Goal: Task Accomplishment & Management: Manage account settings

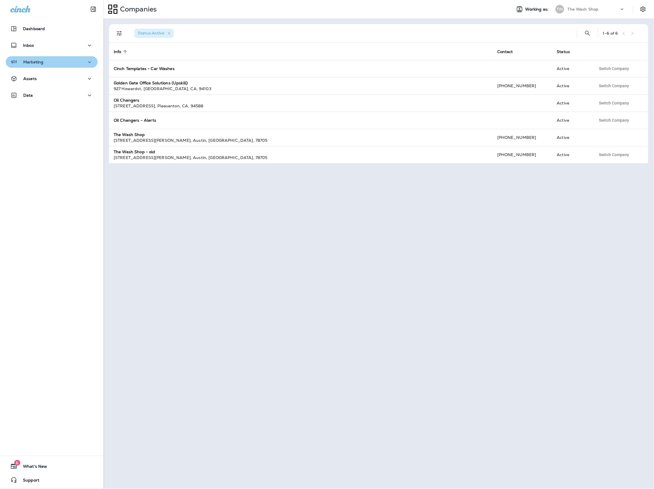
click at [61, 66] on button "Marketing" at bounding box center [52, 61] width 92 height 11
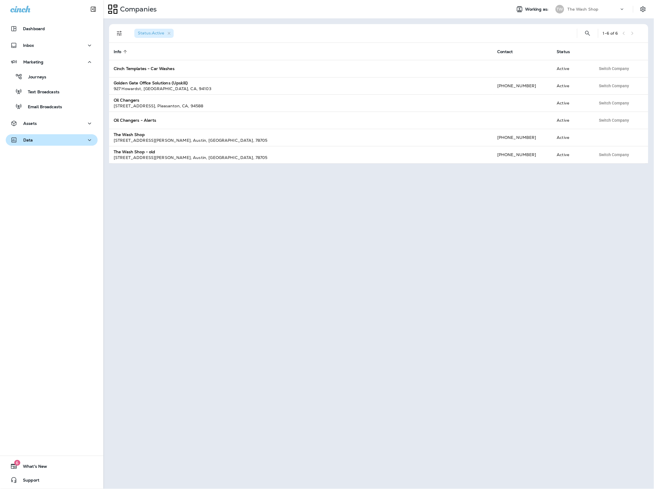
click at [61, 139] on div "Data" at bounding box center [51, 140] width 83 height 7
drag, startPoint x: 620, startPoint y: 9, endPoint x: 617, endPoint y: 12, distance: 4.7
click at [620, 9] on icon at bounding box center [622, 9] width 6 height 6
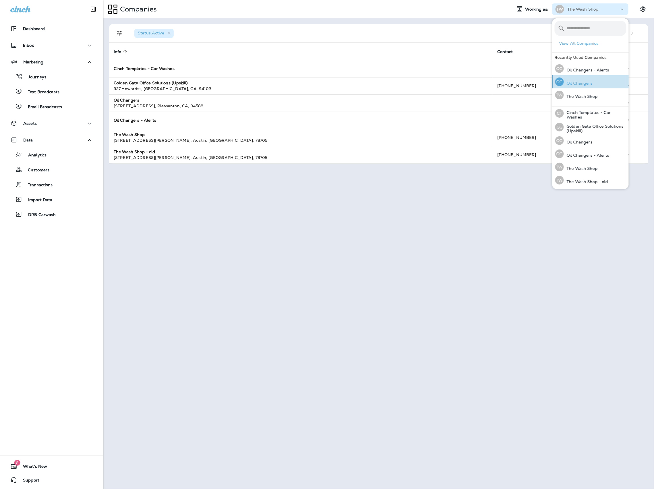
click at [588, 81] on p "Oil Changers" at bounding box center [578, 83] width 29 height 5
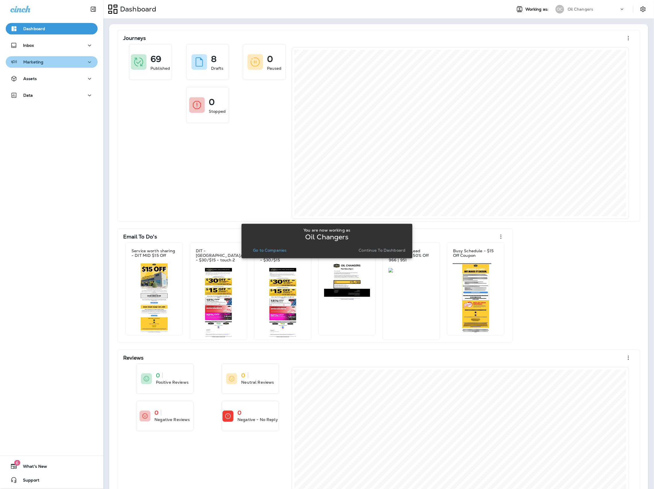
click at [42, 57] on button "Marketing" at bounding box center [52, 61] width 92 height 11
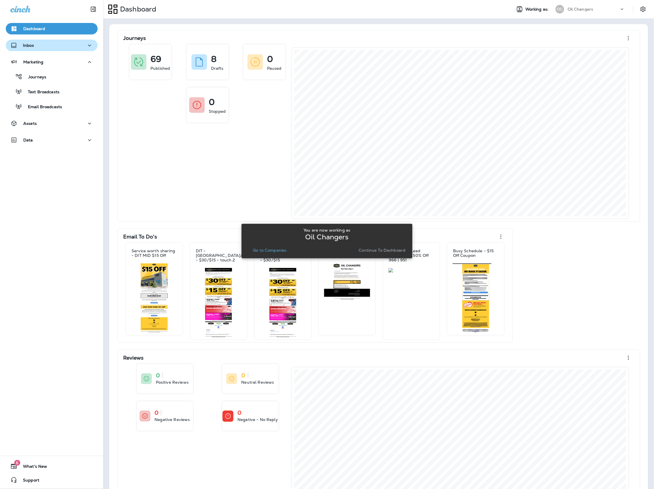
click at [39, 42] on div "Inbox" at bounding box center [51, 45] width 83 height 7
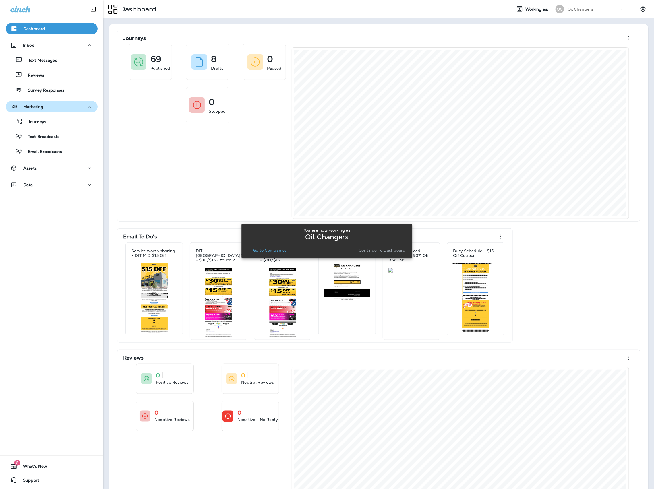
click at [47, 104] on div "Marketing" at bounding box center [51, 106] width 83 height 7
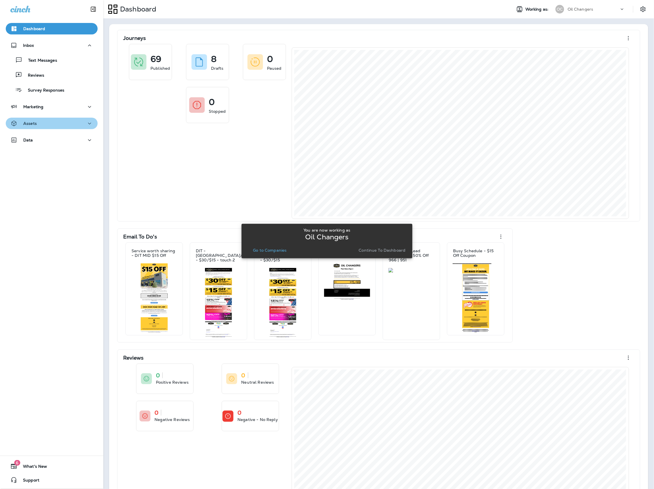
click at [42, 128] on button "Assets" at bounding box center [52, 123] width 92 height 11
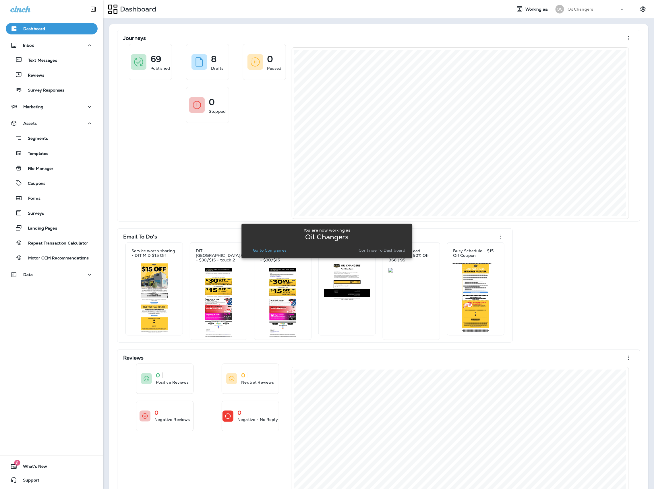
click at [73, 292] on div "Dashboard Inbox Text Messages Reviews Survey Responses Marketing Assets Segment…" at bounding box center [51, 244] width 103 height 489
click at [73, 284] on div "Dashboard Inbox Text Messages Reviews Survey Responses Marketing Assets Segment…" at bounding box center [51, 152] width 103 height 271
click at [73, 280] on button "Data" at bounding box center [52, 274] width 92 height 11
click at [58, 307] on div "Customers" at bounding box center [51, 304] width 87 height 9
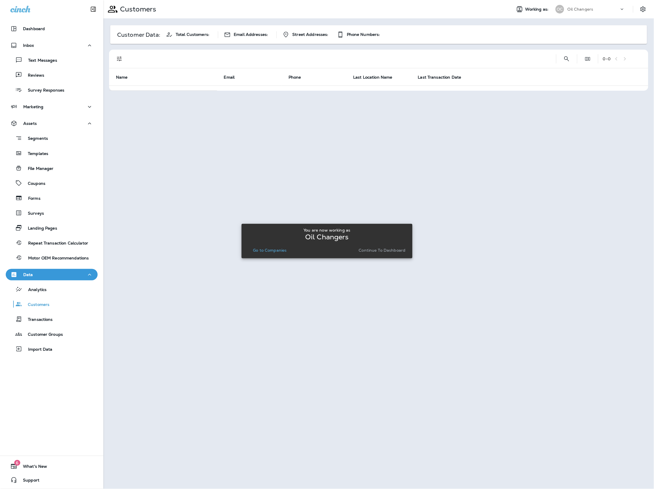
drag, startPoint x: 569, startPoint y: 56, endPoint x: 490, endPoint y: 135, distance: 111.2
click at [569, 56] on div at bounding box center [378, 245] width 549 height 488
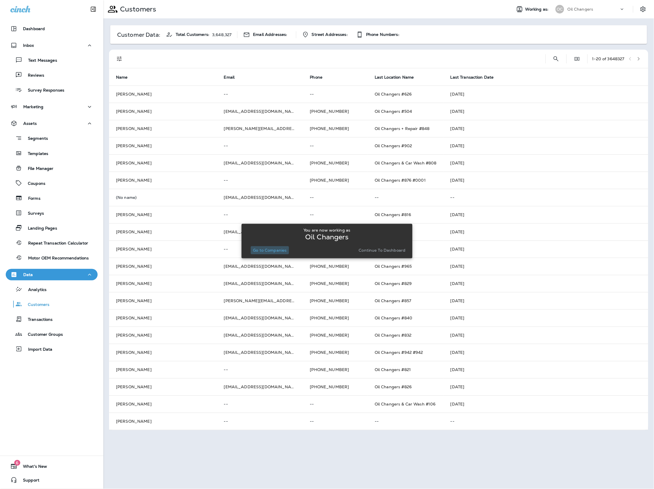
click at [285, 252] on p "Go to Companies" at bounding box center [270, 250] width 34 height 5
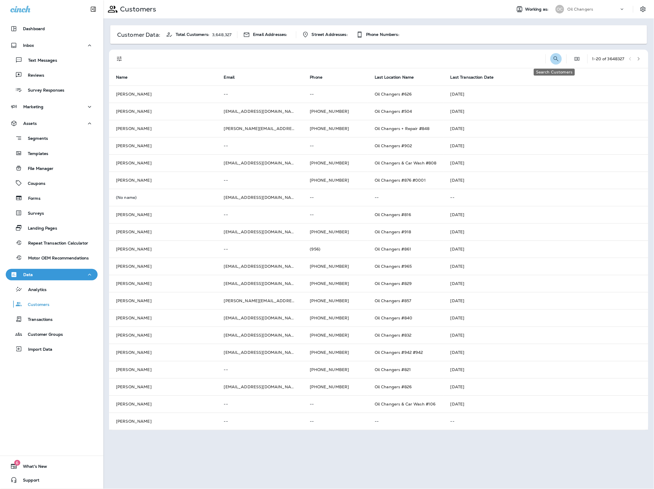
click at [552, 58] on icon "Search Customers" at bounding box center [555, 58] width 7 height 7
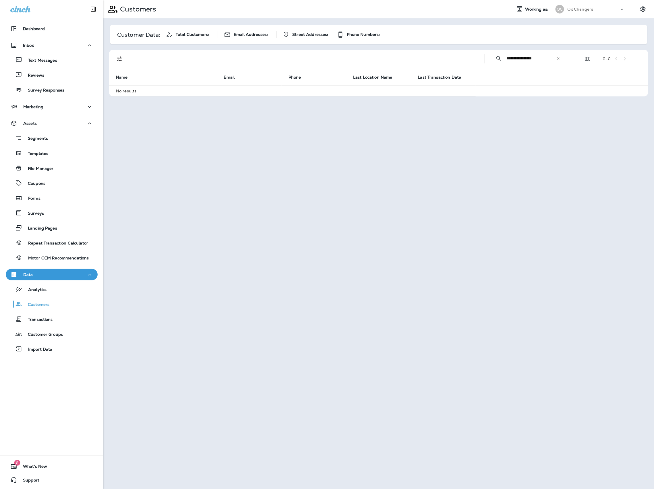
type input "**********"
drag, startPoint x: 558, startPoint y: 58, endPoint x: 548, endPoint y: 59, distance: 10.4
click at [558, 58] on icon at bounding box center [558, 59] width 4 height 4
click at [542, 59] on input "text" at bounding box center [537, 58] width 60 height 15
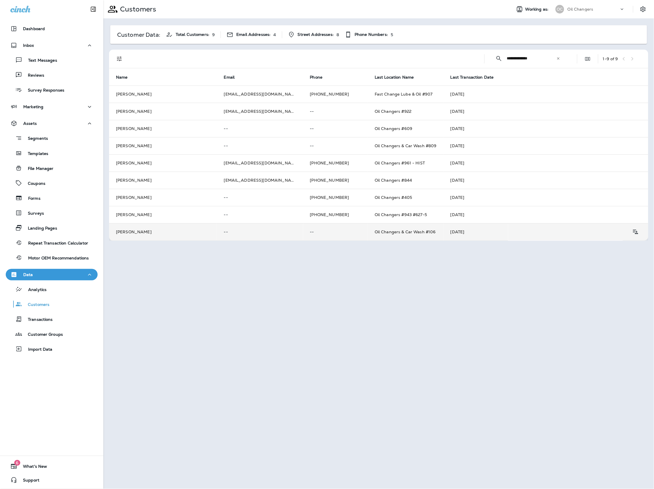
click at [334, 238] on td "--" at bounding box center [335, 231] width 65 height 17
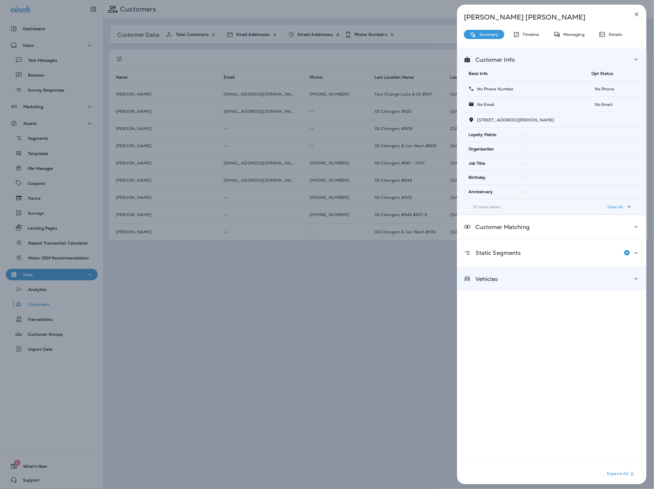
click at [570, 286] on div "Vehicles" at bounding box center [551, 278] width 189 height 23
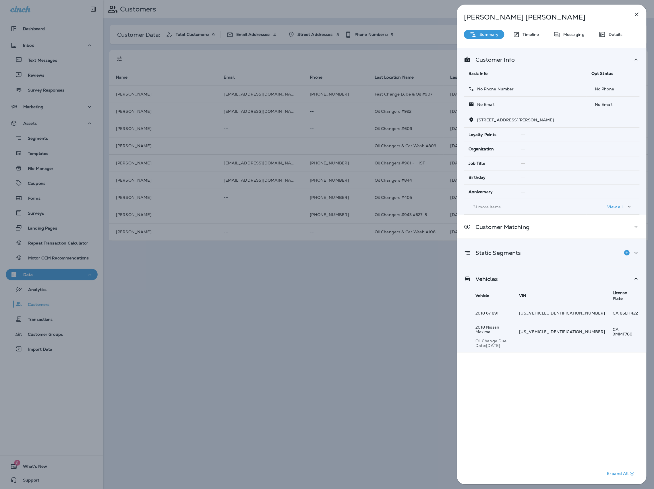
click at [578, 257] on div "Static Segments" at bounding box center [552, 252] width 176 height 11
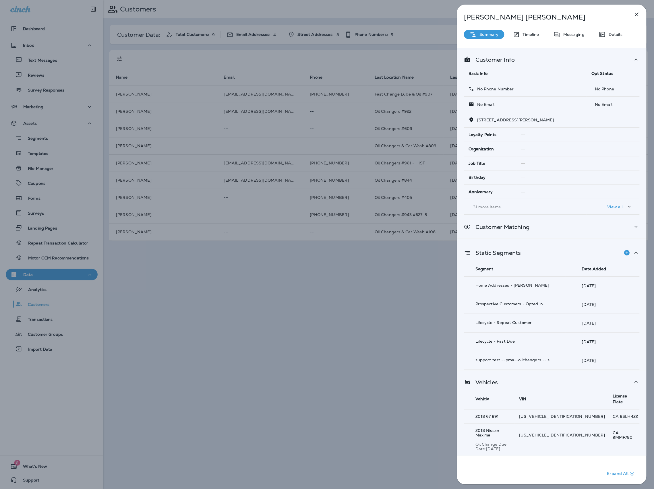
click at [583, 232] on div "Customer Matching" at bounding box center [551, 226] width 189 height 23
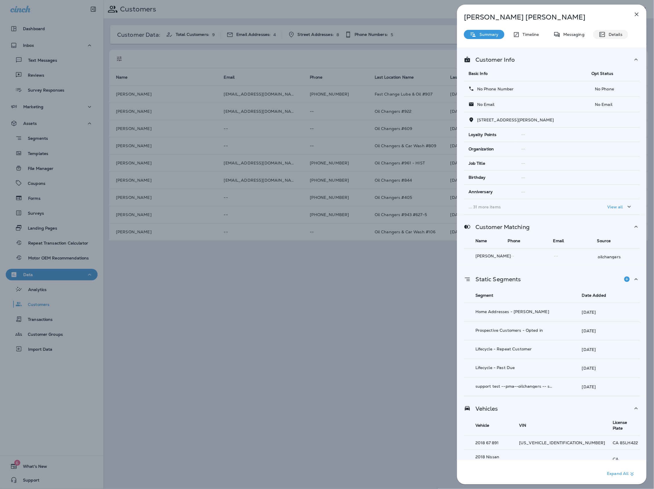
click at [603, 33] on icon at bounding box center [602, 34] width 7 height 7
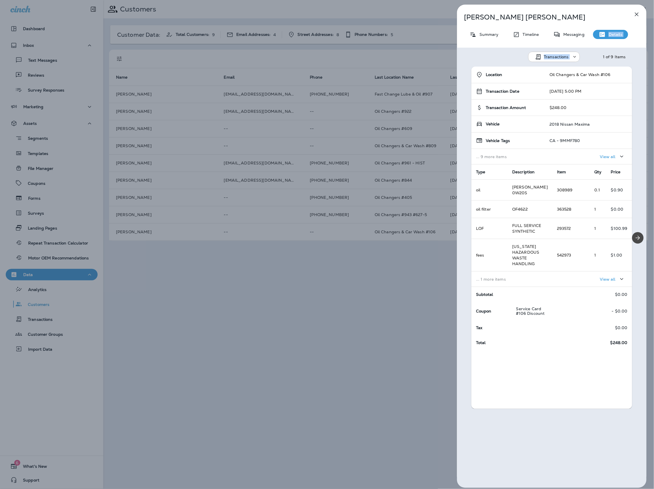
drag, startPoint x: 567, startPoint y: 37, endPoint x: 648, endPoint y: 104, distance: 105.3
click at [588, 57] on div "[PERSON_NAME] Summary Timeline Messaging Details Transactions 1 of 9 Items Loca…" at bounding box center [551, 246] width 189 height 483
click at [643, 239] on div at bounding box center [637, 238] width 17 height 342
click at [643, 232] on div at bounding box center [637, 238] width 17 height 342
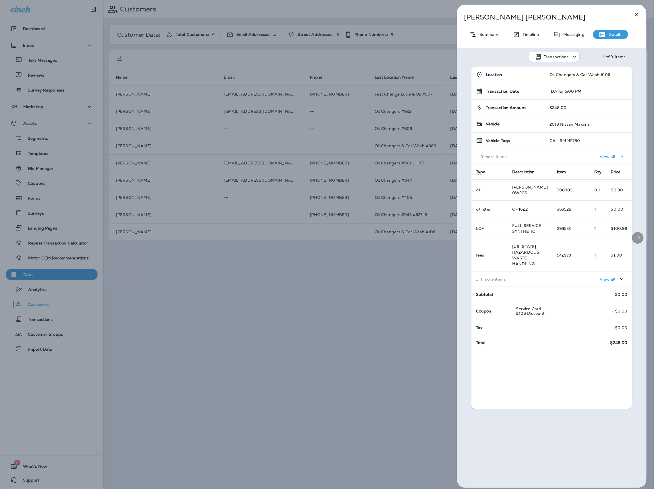
click at [641, 237] on icon "Next" at bounding box center [637, 237] width 7 height 7
drag, startPoint x: 641, startPoint y: 237, endPoint x: 535, endPoint y: 249, distance: 106.9
click at [553, 251] on div "Location Oil Changers & Car Wash #106 Transaction Date [DATE] 5:00 PM Transacti…" at bounding box center [551, 238] width 189 height 342
click at [463, 239] on icon "Previous" at bounding box center [465, 237] width 6 height 6
click at [643, 237] on button "Next" at bounding box center [637, 237] width 11 height 11
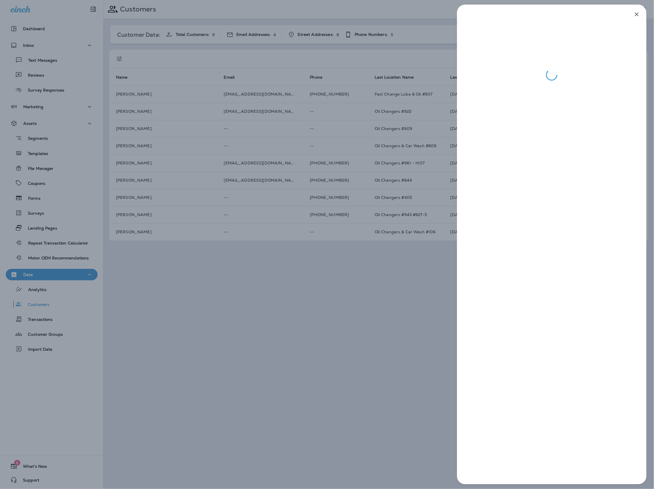
click at [648, 236] on div at bounding box center [551, 244] width 204 height 489
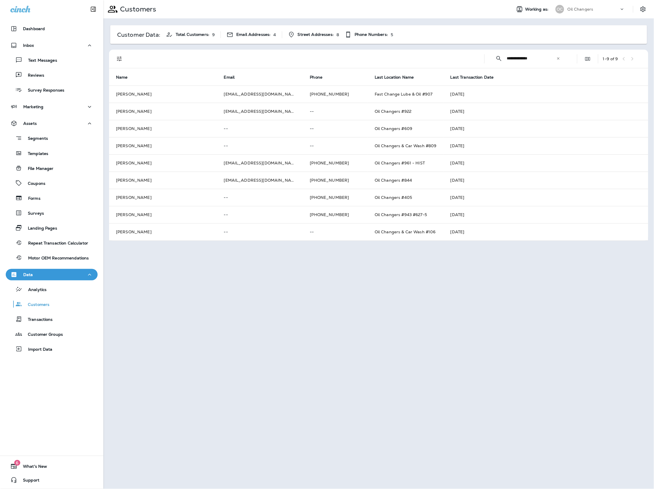
click at [543, 59] on input "**********" at bounding box center [531, 58] width 49 height 15
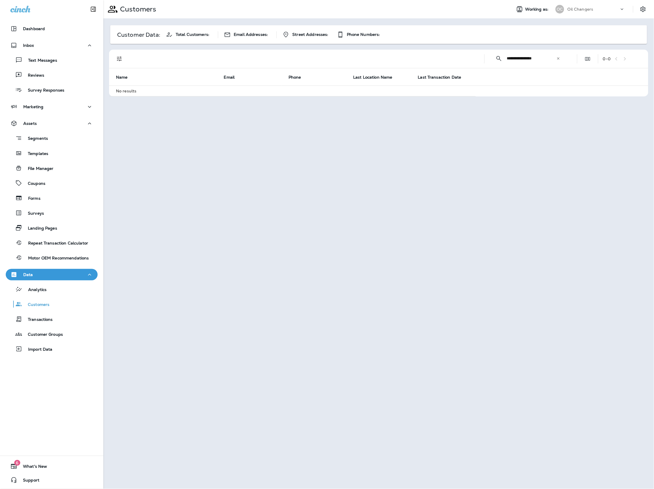
click at [548, 59] on input "**********" at bounding box center [531, 58] width 49 height 15
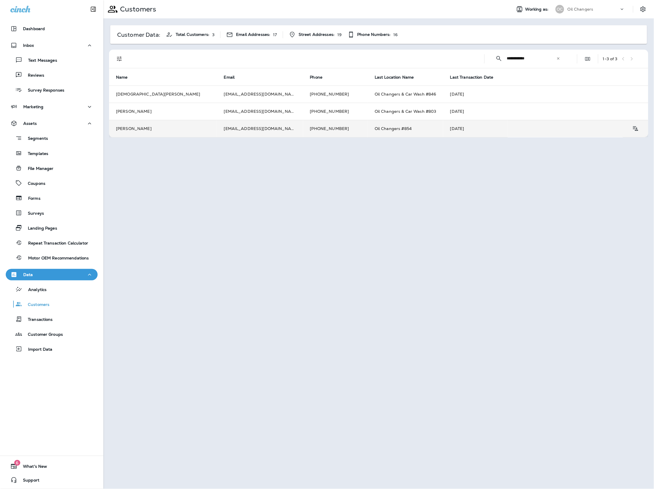
type input "**********"
click at [262, 126] on td "[EMAIL_ADDRESS][DOMAIN_NAME]" at bounding box center [260, 128] width 86 height 17
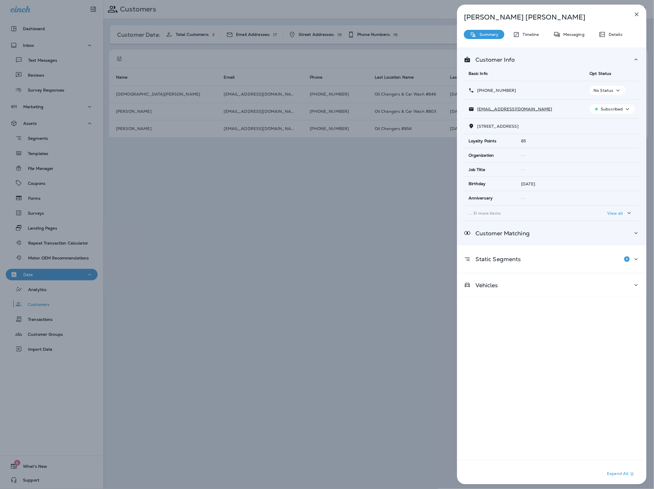
click at [563, 237] on div "Customer Matching" at bounding box center [552, 233] width 176 height 7
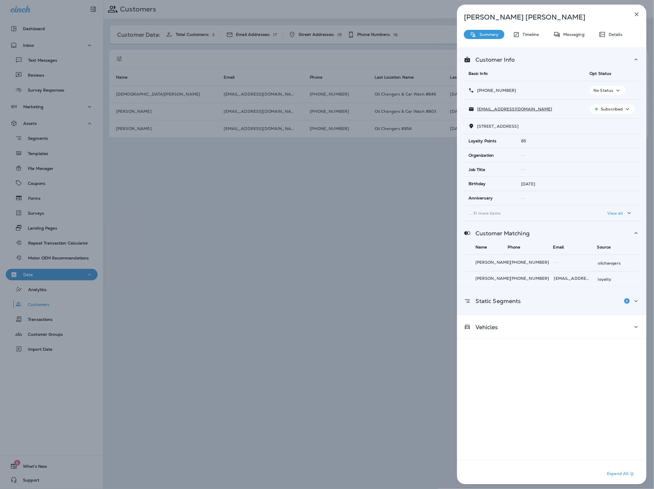
click at [562, 299] on div "Static Segments" at bounding box center [552, 300] width 176 height 11
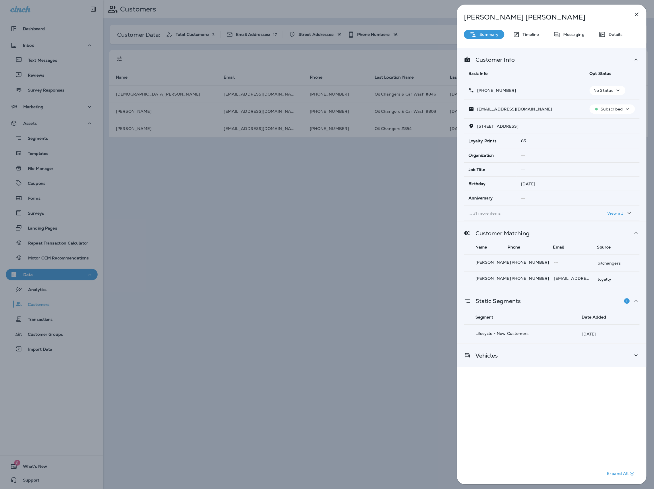
click at [560, 359] on div "Vehicles" at bounding box center [552, 355] width 176 height 7
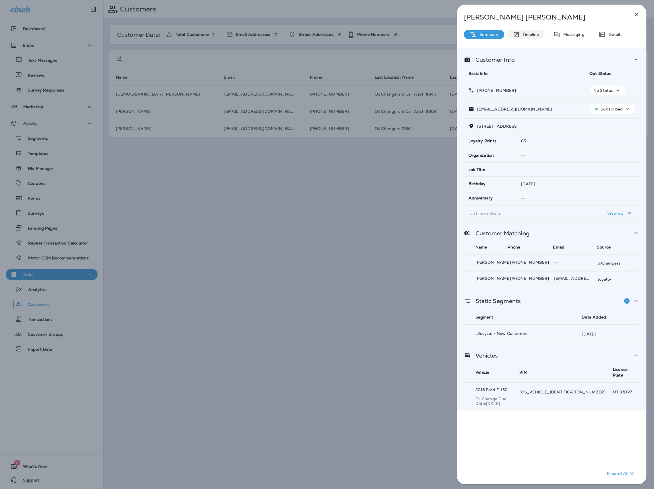
click at [523, 30] on div "Timeline" at bounding box center [526, 34] width 38 height 9
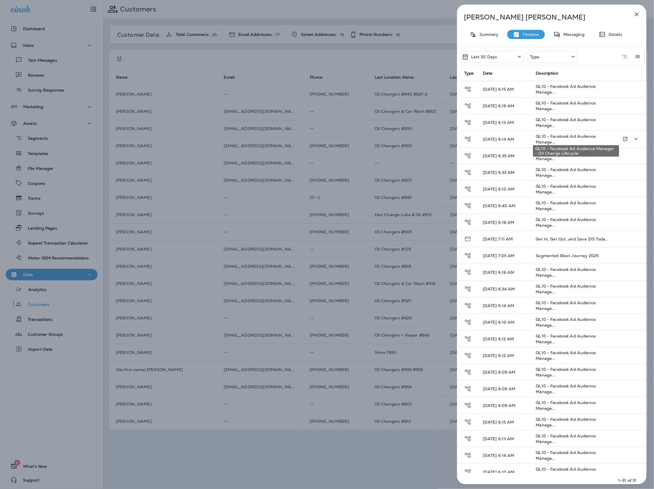
scroll to position [127, 0]
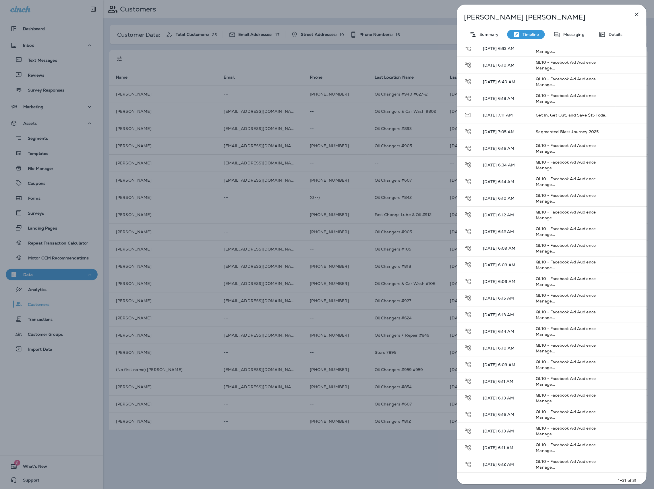
click at [558, 39] on div "[PERSON_NAME] Summary Timeline Messaging Details Last 30 Days Type Type Date De…" at bounding box center [551, 246] width 189 height 483
click at [560, 36] on icon at bounding box center [556, 34] width 7 height 7
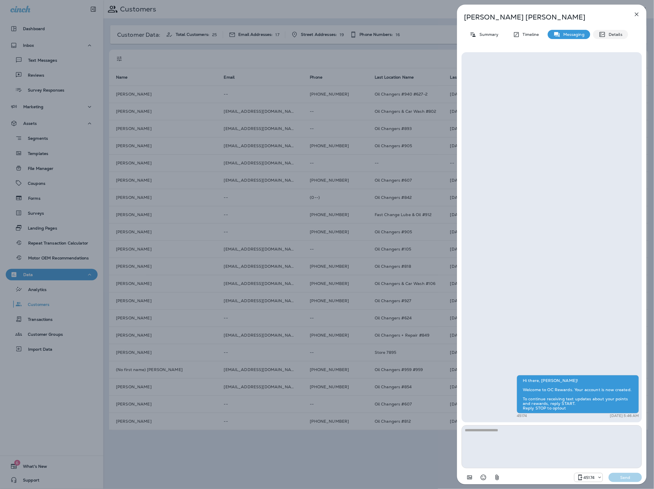
click at [606, 37] on div "Details" at bounding box center [610, 34] width 35 height 9
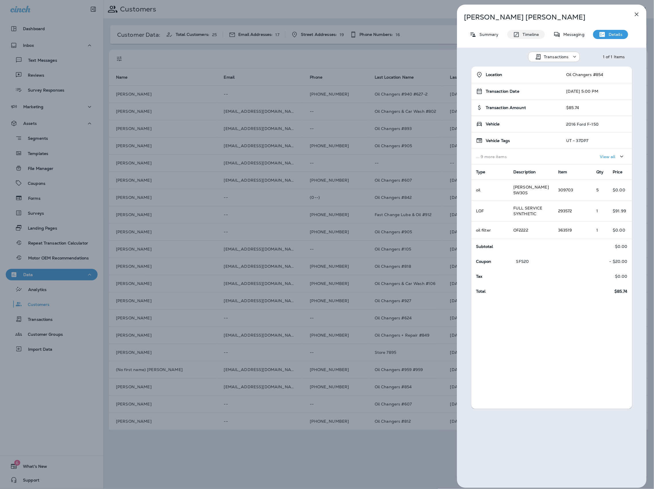
click at [520, 35] on p "Timeline" at bounding box center [529, 34] width 19 height 5
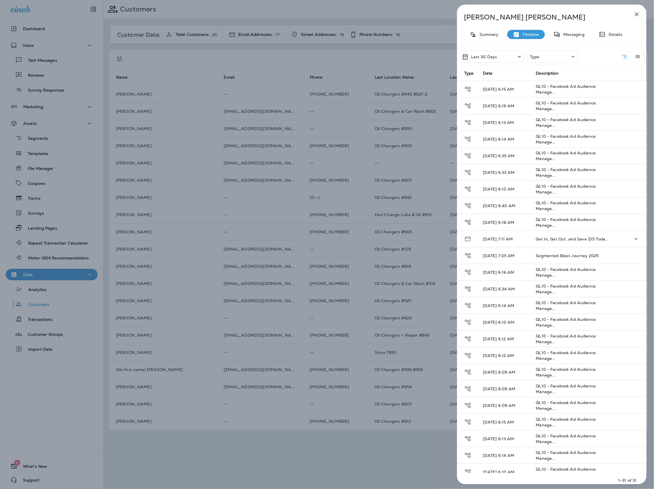
click at [634, 242] on icon "Expand" at bounding box center [635, 238] width 7 height 7
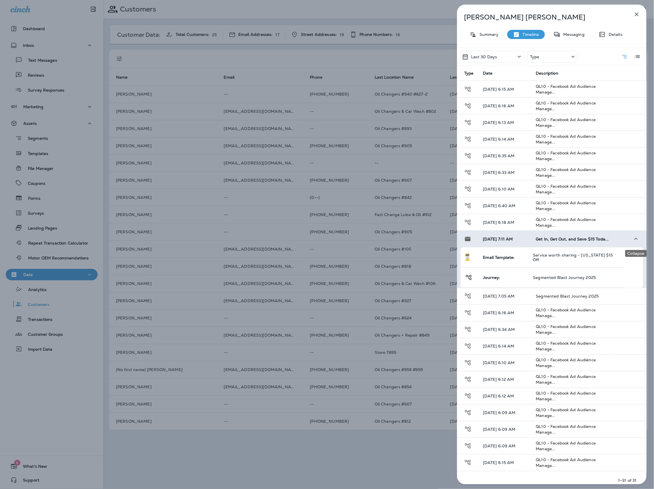
click at [634, 242] on icon "Collapse" at bounding box center [635, 238] width 7 height 7
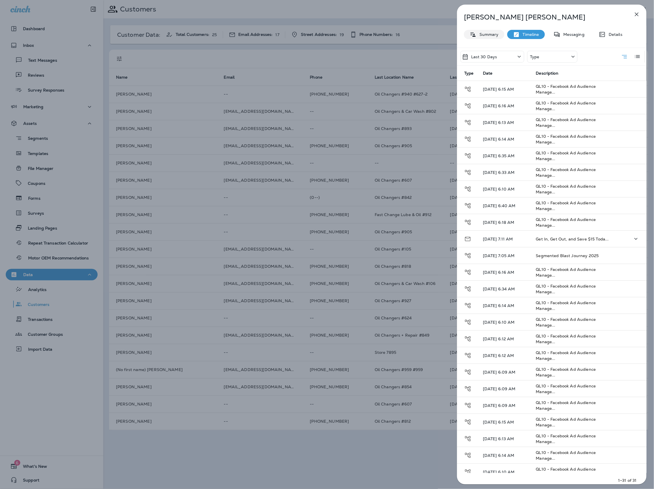
click at [479, 36] on p "Summary" at bounding box center [487, 34] width 22 height 5
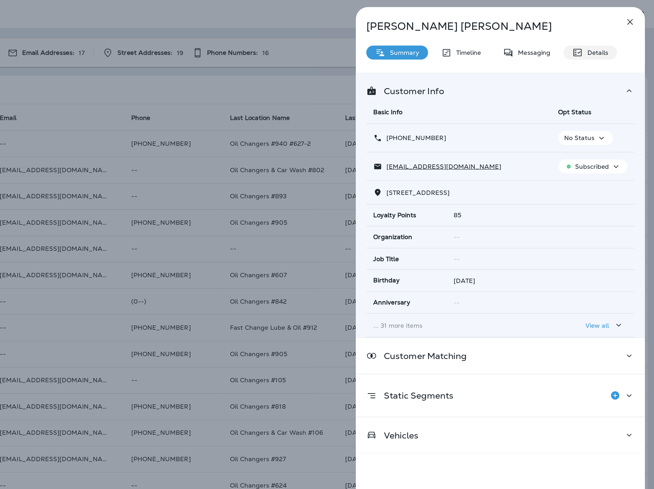
click at [621, 36] on p "Details" at bounding box center [613, 34] width 17 height 5
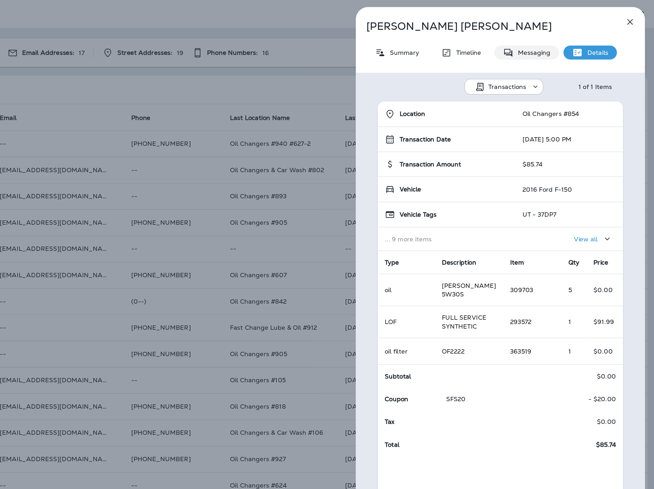
click at [583, 34] on p "Messaging" at bounding box center [572, 34] width 24 height 5
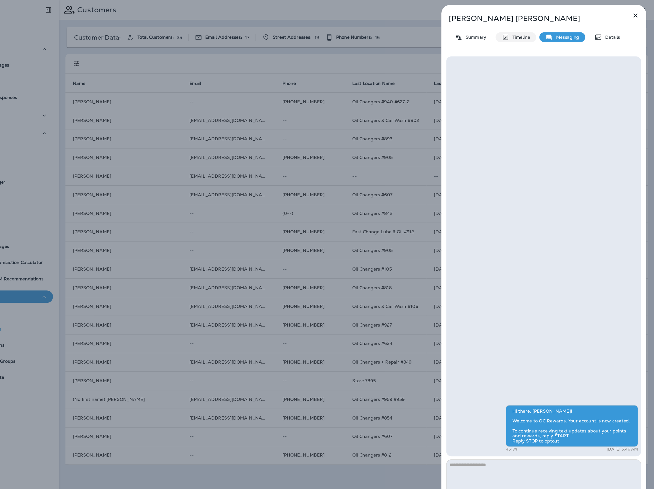
click at [537, 33] on p "Timeline" at bounding box center [529, 34] width 19 height 5
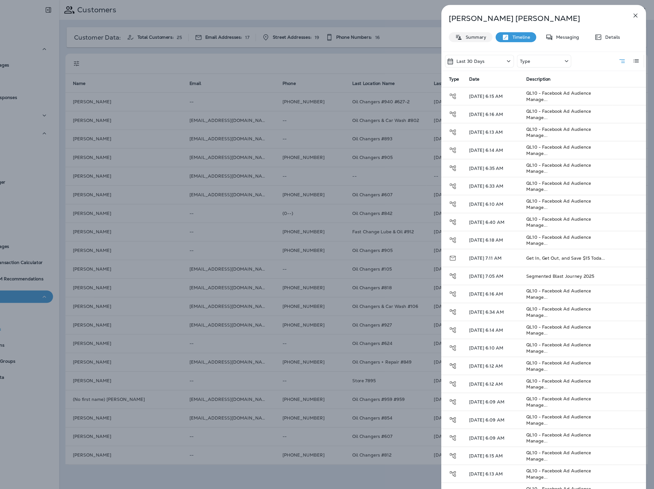
click at [494, 32] on p "Summary" at bounding box center [487, 34] width 22 height 5
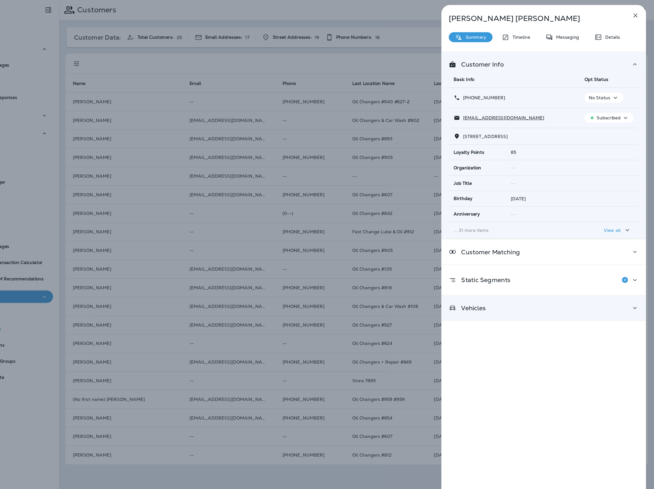
click at [507, 283] on div "Vehicles" at bounding box center [552, 284] width 176 height 7
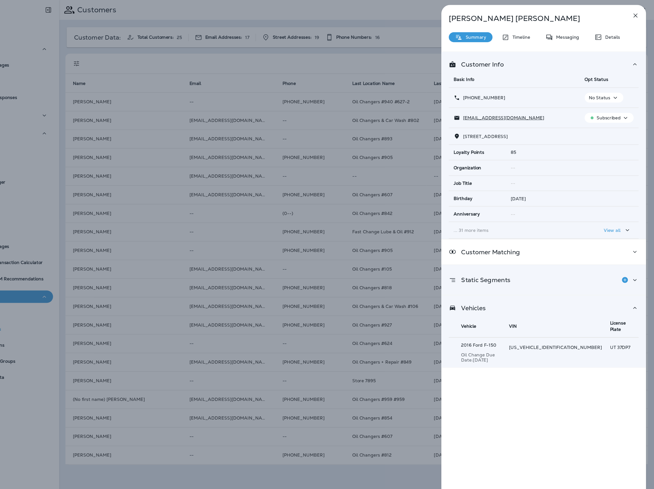
click at [511, 260] on p "Static Segments" at bounding box center [496, 259] width 50 height 5
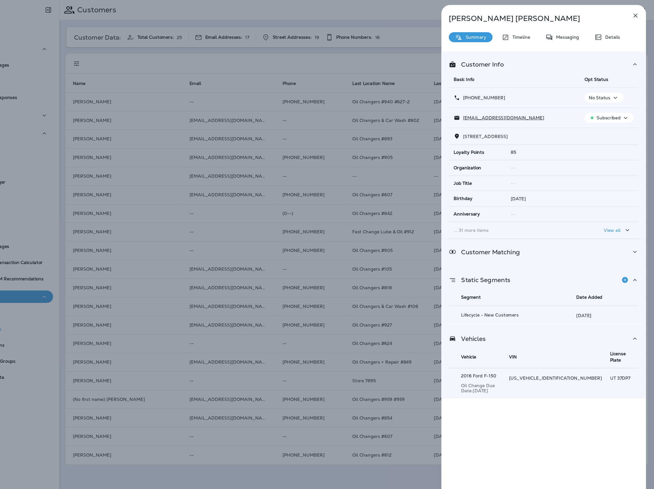
click at [514, 245] on div "Customer Matching" at bounding box center [551, 233] width 189 height 23
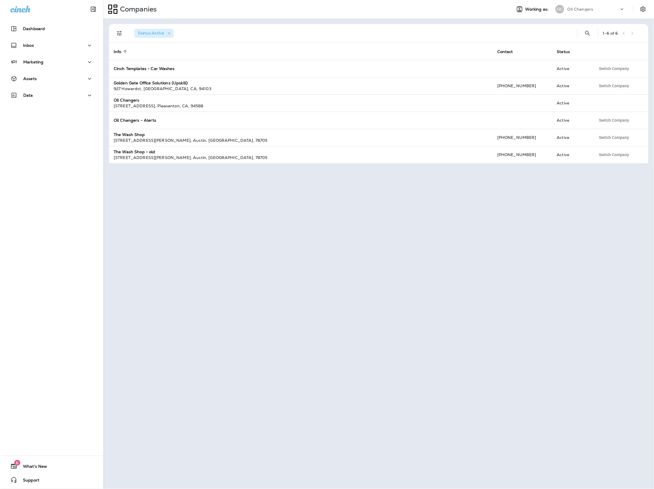
click at [47, 69] on div "Marketing" at bounding box center [51, 63] width 103 height 14
click at [48, 63] on div "Marketing" at bounding box center [51, 62] width 83 height 7
click at [58, 139] on div "Data" at bounding box center [51, 140] width 83 height 7
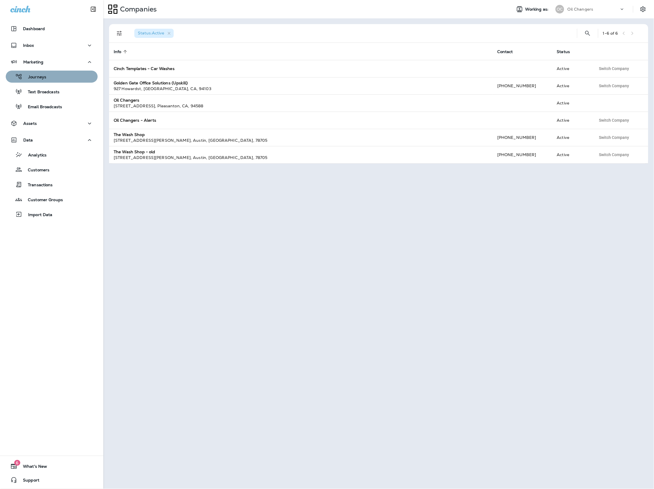
click at [61, 78] on div "Journeys" at bounding box center [51, 76] width 87 height 9
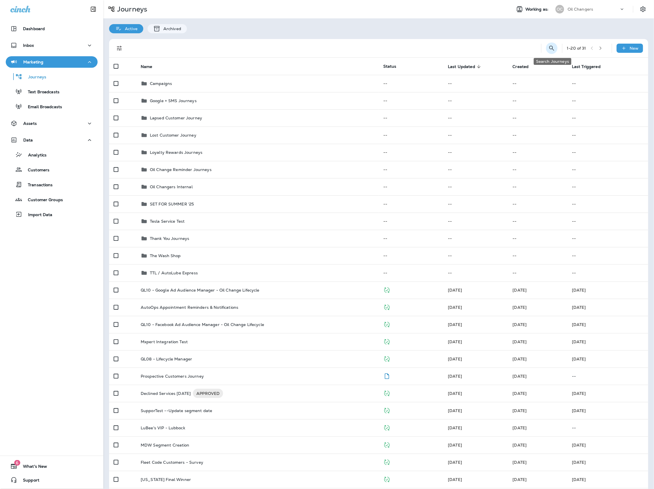
click at [552, 47] on icon "Search Journeys" at bounding box center [551, 48] width 7 height 7
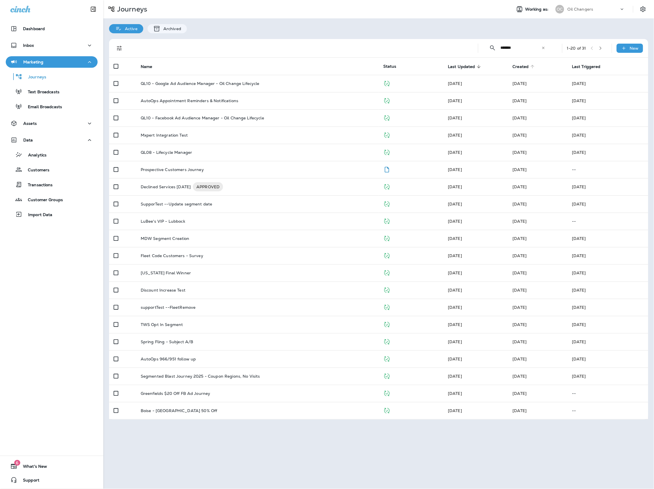
type input "*******"
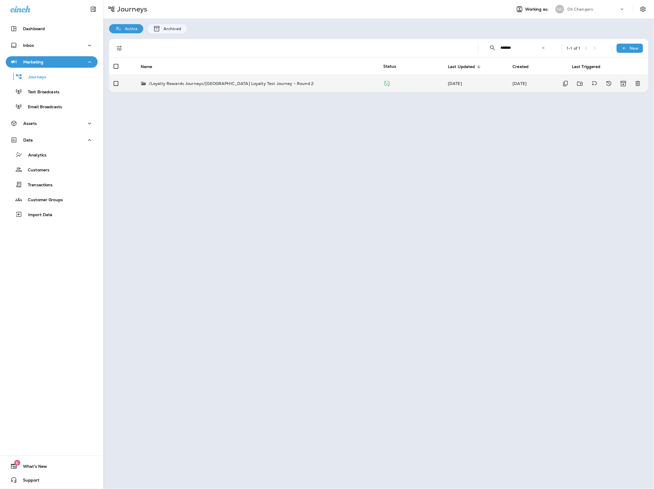
click at [306, 84] on div "/Loyalty Rewards Journeys/San Diego Loyalty Test Journey - Round 2" at bounding box center [257, 84] width 233 height 6
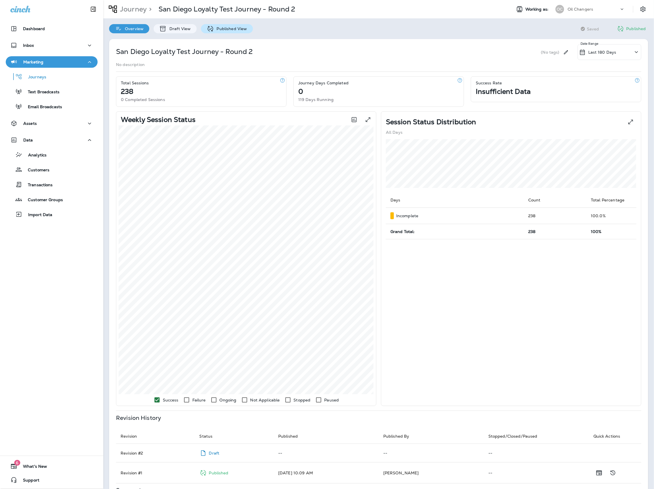
click at [228, 26] on p "Published View" at bounding box center [230, 28] width 33 height 5
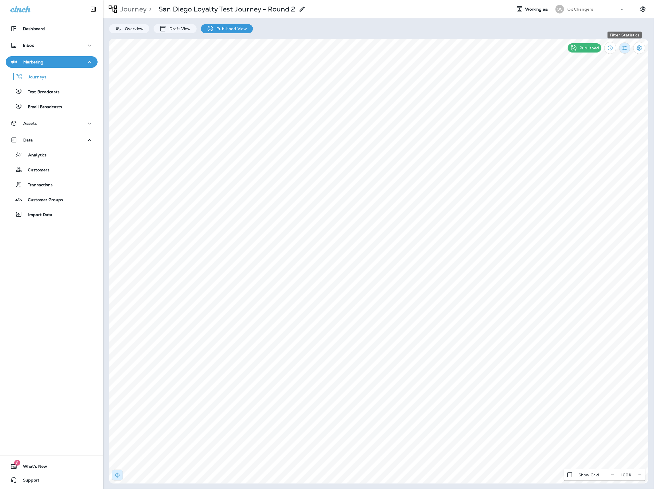
click at [624, 49] on icon "Filter Statistics" at bounding box center [624, 48] width 4 height 4
click at [593, 73] on p "24 Hours" at bounding box center [594, 75] width 18 height 5
click at [624, 48] on icon "Filter Statistics" at bounding box center [625, 48] width 6 height 6
click at [610, 73] on div "24 Hours" at bounding box center [595, 75] width 48 height 14
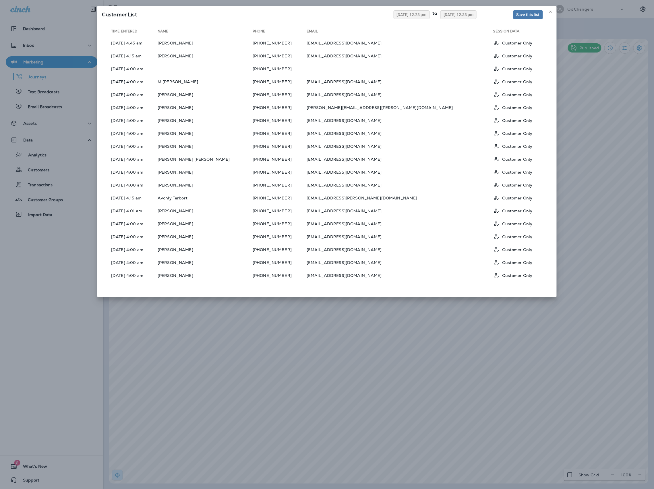
click at [370, 36] on th "Email" at bounding box center [399, 32] width 187 height 7
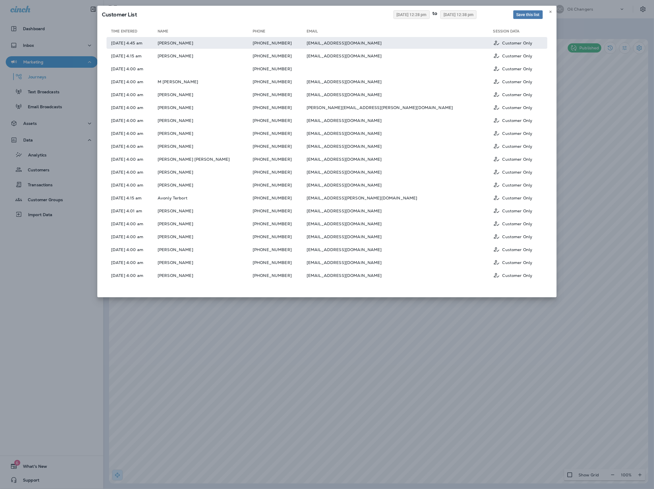
click at [369, 38] on td "cameroneastman9@gmail.com" at bounding box center [399, 43] width 187 height 12
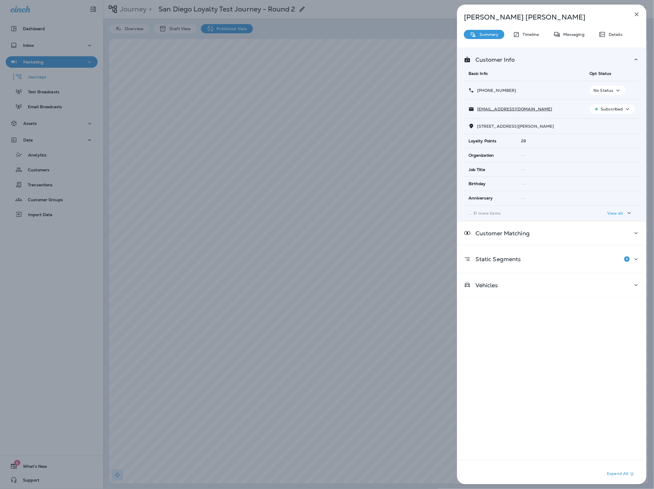
click at [637, 14] on icon "button" at bounding box center [637, 15] width 4 height 4
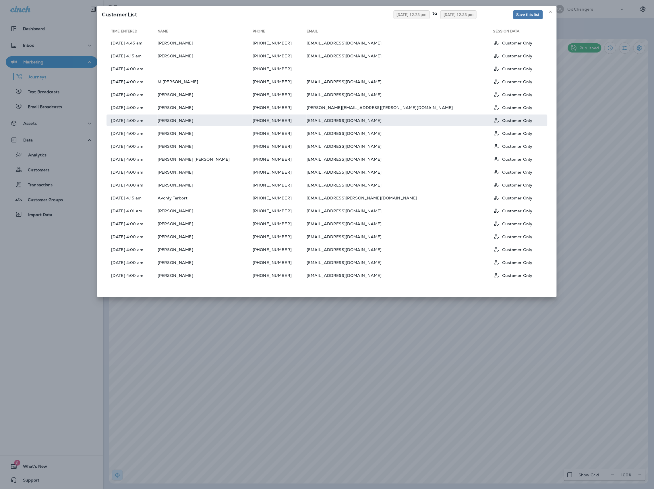
click at [379, 118] on td "joshuafreddy501@gmail.com" at bounding box center [399, 120] width 187 height 12
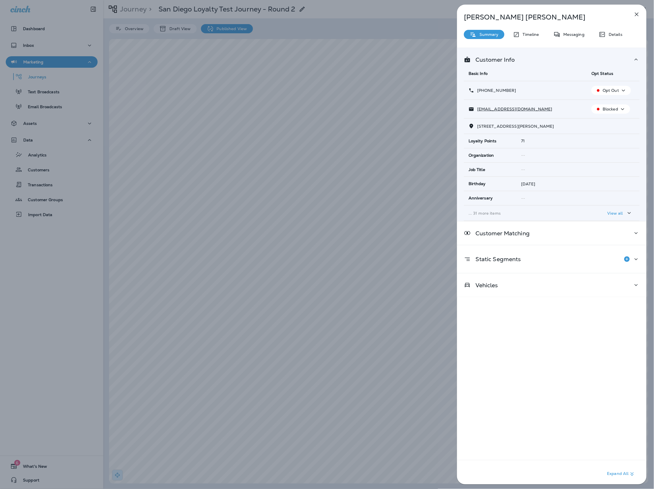
click at [636, 16] on icon "button" at bounding box center [636, 14] width 7 height 7
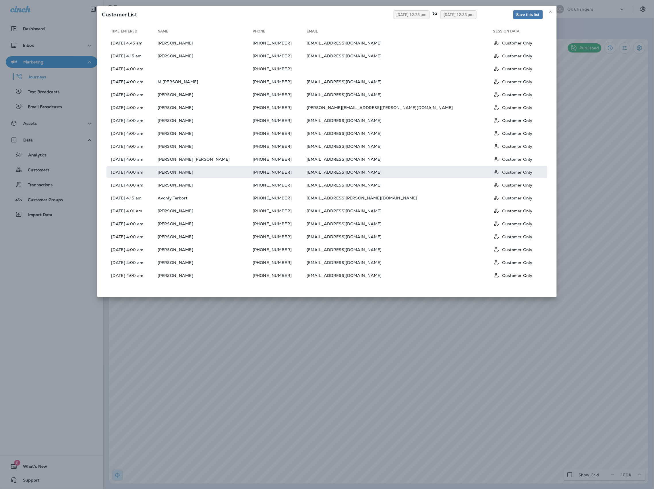
click at [306, 174] on td "(208) 272-0138" at bounding box center [280, 172] width 54 height 12
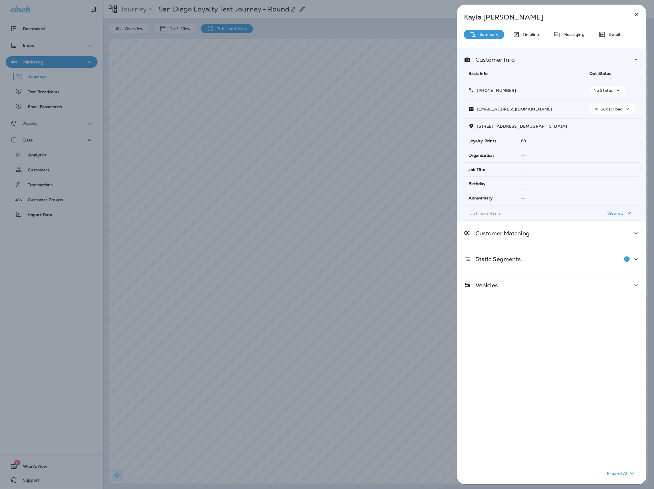
click at [619, 39] on div "Kayla Mcclaflin Summary Timeline Messaging Details Customer Info Basic Info Opt…" at bounding box center [551, 246] width 189 height 483
click at [620, 29] on div "Kayla Mcclaflin Summary Timeline Messaging Details Customer Info Basic Info Opt…" at bounding box center [551, 246] width 189 height 483
click at [605, 36] on icon at bounding box center [602, 34] width 7 height 7
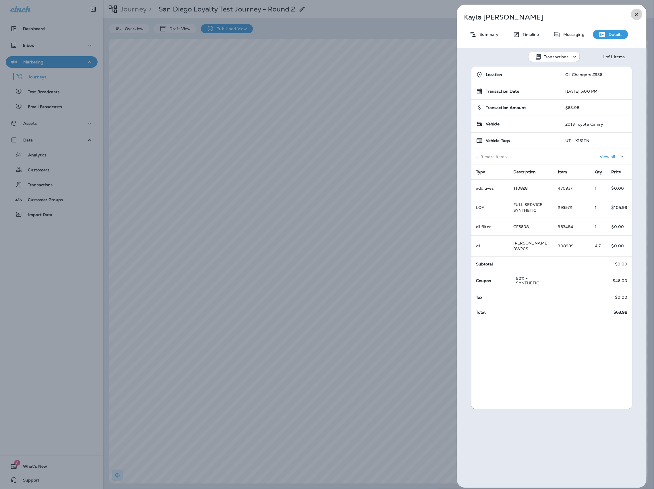
click at [640, 15] on icon "button" at bounding box center [636, 14] width 7 height 7
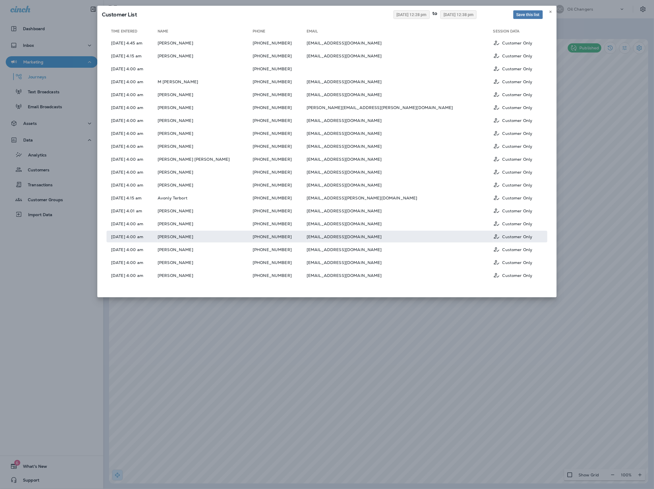
click at [306, 237] on td "(801) 634-4922" at bounding box center [280, 237] width 54 height 12
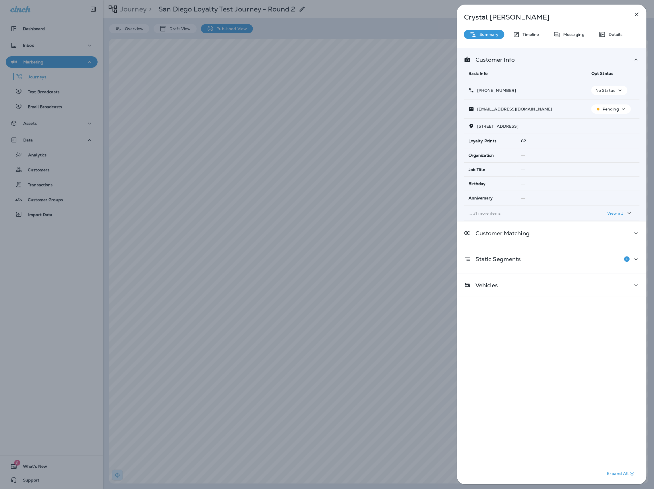
click at [636, 13] on icon "button" at bounding box center [636, 14] width 7 height 7
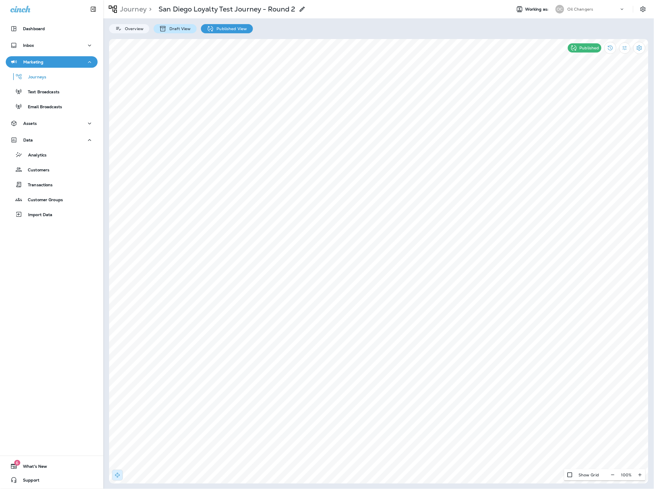
click at [171, 29] on p "Draft View" at bounding box center [178, 28] width 24 height 5
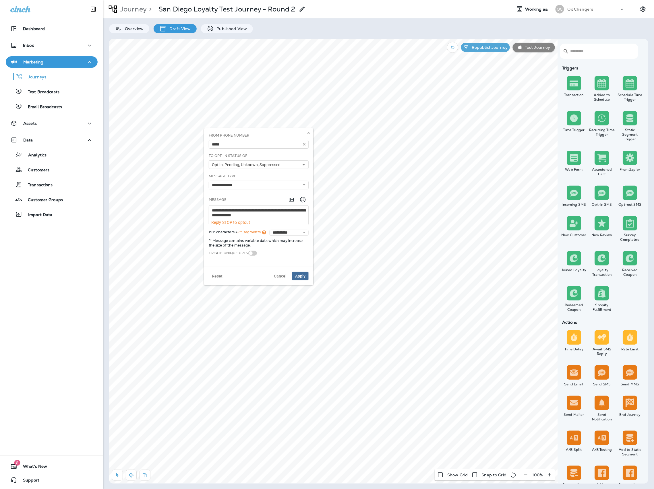
scroll to position [24, 0]
click at [302, 274] on span "Apply" at bounding box center [300, 276] width 10 height 4
click at [300, 275] on span "Apply" at bounding box center [300, 276] width 10 height 4
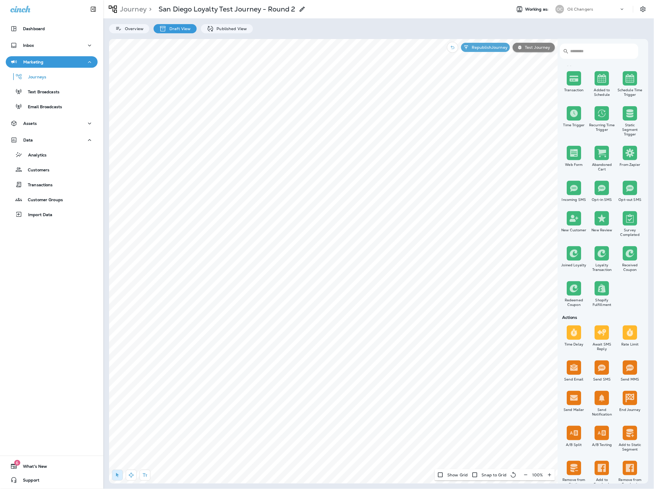
click at [597, 52] on input "text" at bounding box center [601, 51] width 62 height 15
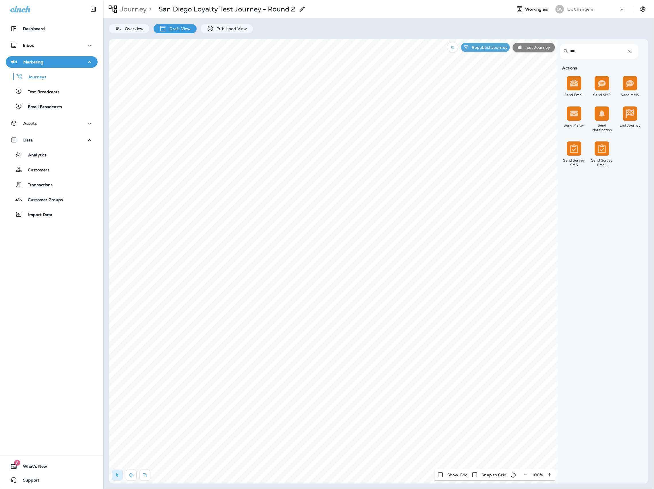
type input "***"
click at [261, 148] on label "Delivered" at bounding box center [272, 149] width 71 height 5
click at [303, 200] on div "Apply" at bounding box center [273, 191] width 80 height 18
click at [301, 191] on span "Apply" at bounding box center [300, 191] width 10 height 4
click at [485, 45] on div "1 Republish Journey Test Journey" at bounding box center [493, 47] width 127 height 17
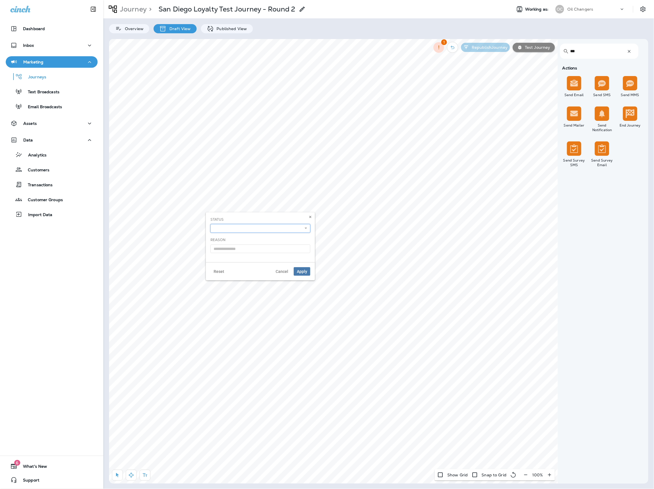
click at [283, 229] on select "**********" at bounding box center [260, 228] width 100 height 9
select select "*******"
click at [300, 270] on span "Apply" at bounding box center [302, 271] width 10 height 4
click at [502, 44] on button "Republish Journey" at bounding box center [485, 47] width 49 height 9
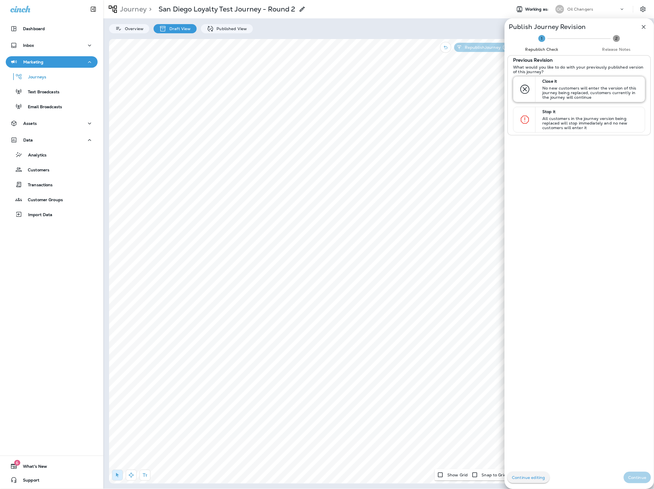
click at [599, 92] on p "No new customers will enter the version of this journey being replaced, custome…" at bounding box center [590, 93] width 97 height 14
click at [643, 481] on button "Continue" at bounding box center [637, 477] width 27 height 11
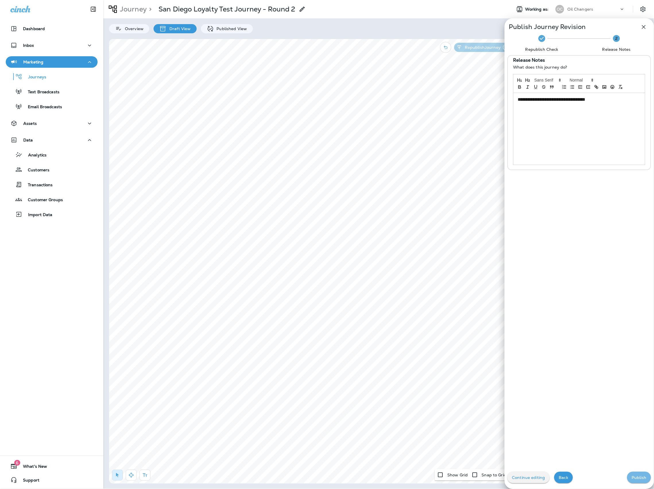
click at [644, 481] on button "Publish" at bounding box center [639, 477] width 24 height 11
